Goal: Navigation & Orientation: Find specific page/section

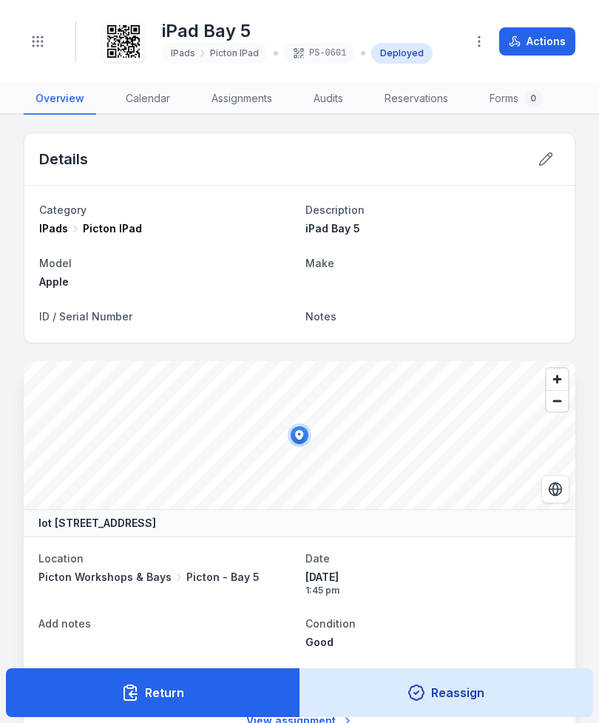
click at [245, 99] on link "Assignments" at bounding box center [242, 99] width 84 height 31
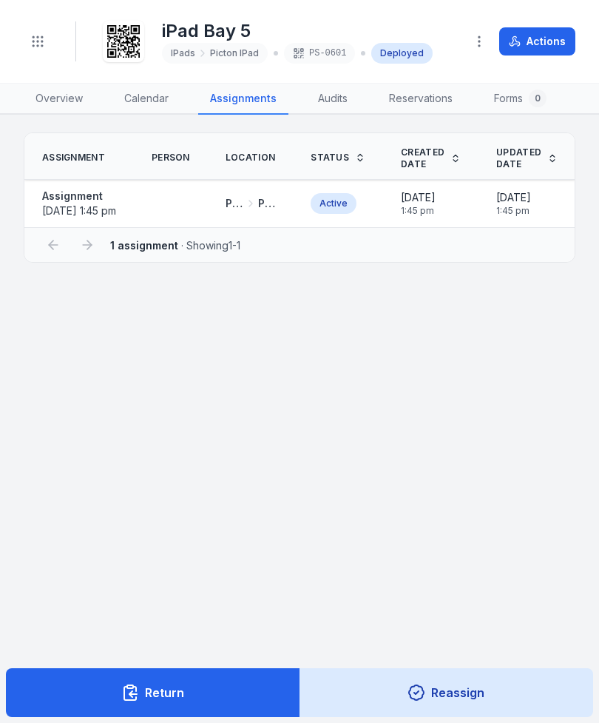
click at [145, 101] on link "Calendar" at bounding box center [146, 99] width 68 height 31
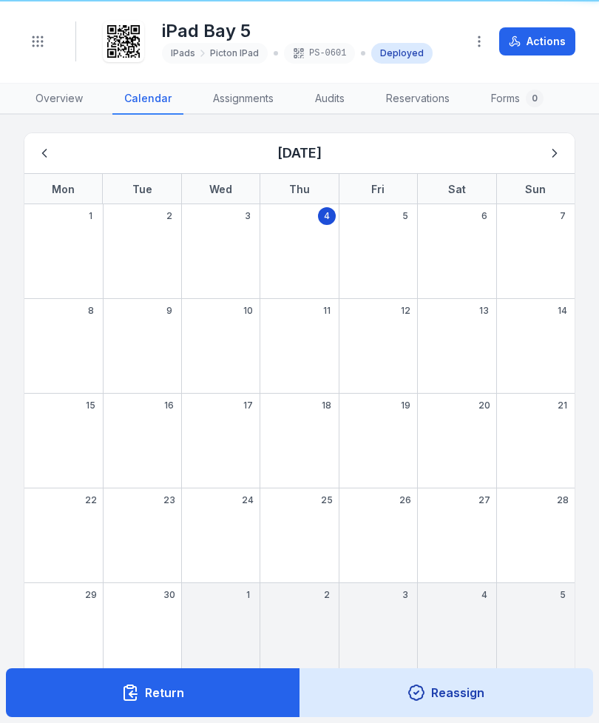
click at [44, 95] on link "Overview" at bounding box center [59, 99] width 71 height 31
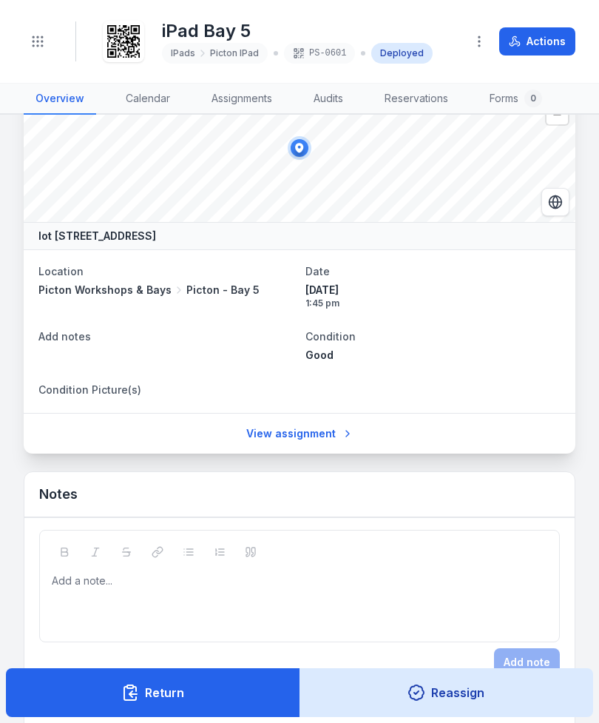
scroll to position [286, 0]
click at [320, 433] on link "View assignment" at bounding box center [300, 434] width 126 height 28
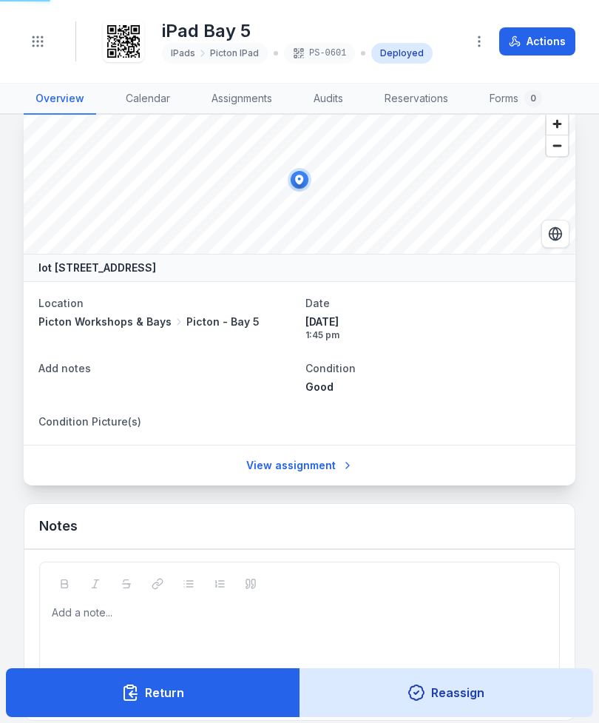
scroll to position [254, 0]
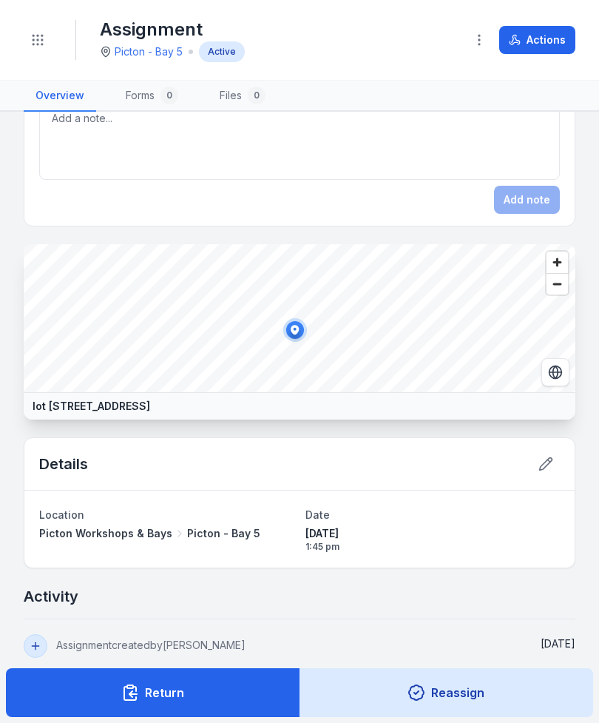
scroll to position [419, 0]
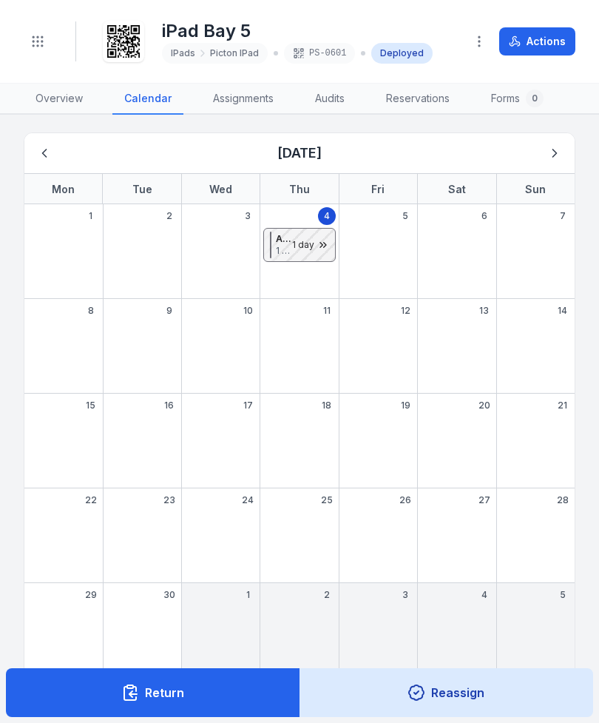
click at [50, 89] on link "Overview" at bounding box center [59, 99] width 71 height 31
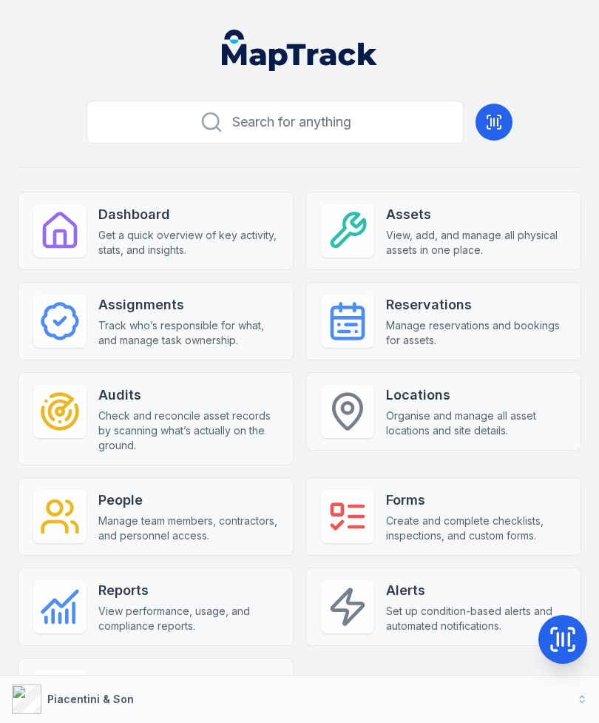
click at [487, 229] on span "View, add, and manage all physical assets in one place." at bounding box center [476, 243] width 180 height 30
